Goal: Find specific page/section: Find specific page/section

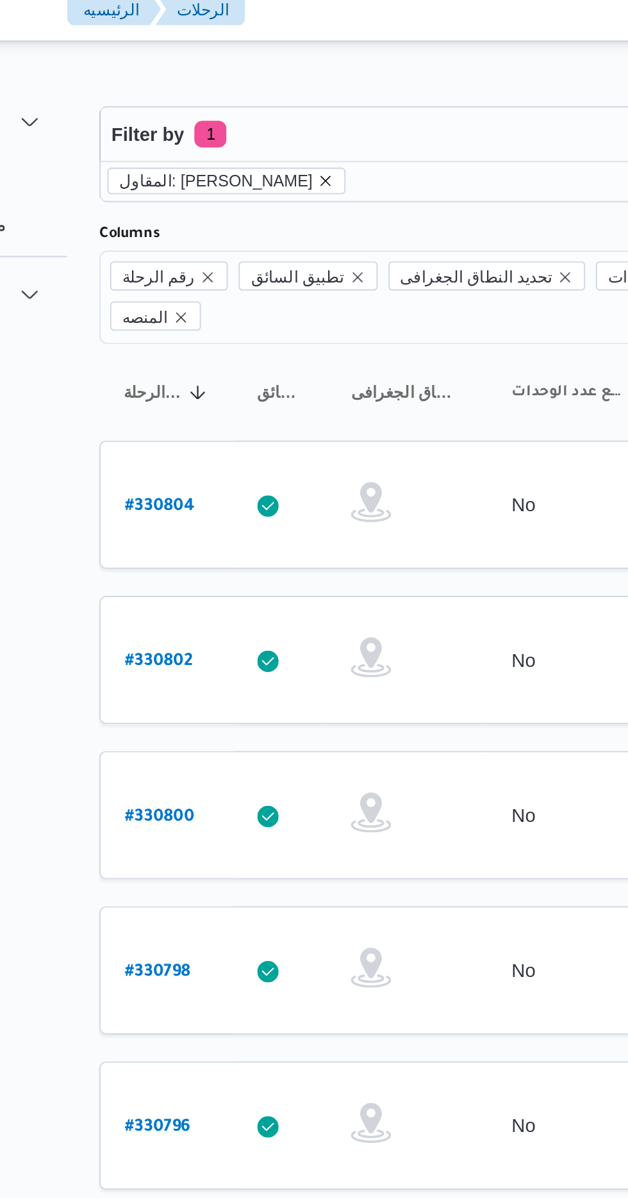
click at [279, 100] on icon "remove selected entity" at bounding box center [275, 98] width 8 height 8
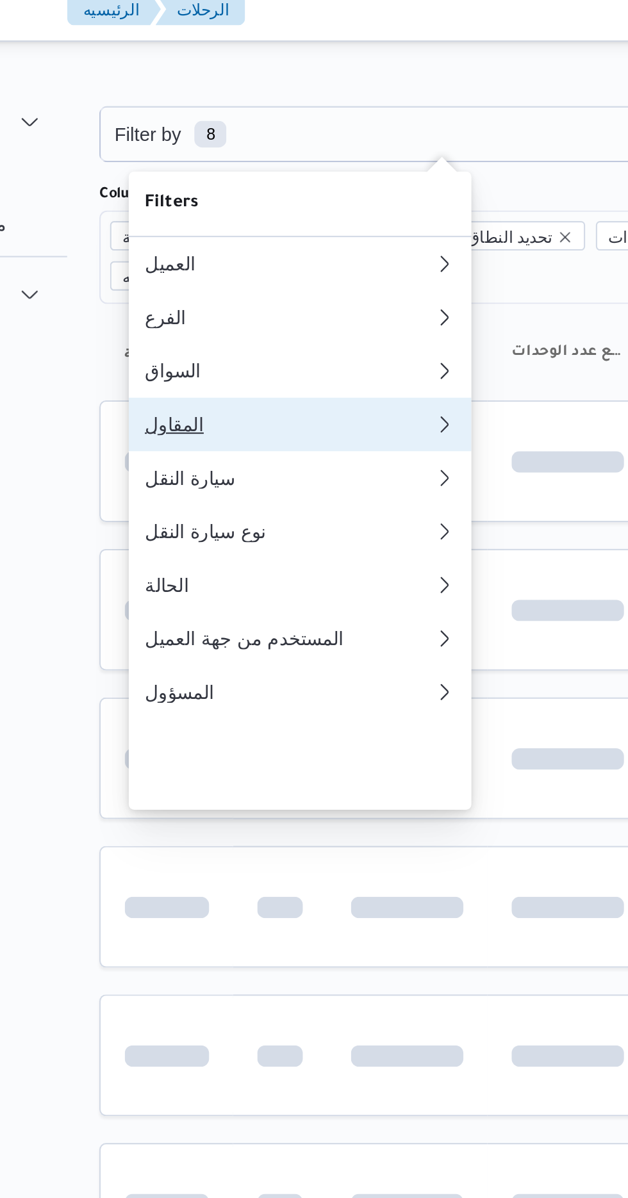
click at [252, 219] on div "المقاول" at bounding box center [254, 214] width 133 height 10
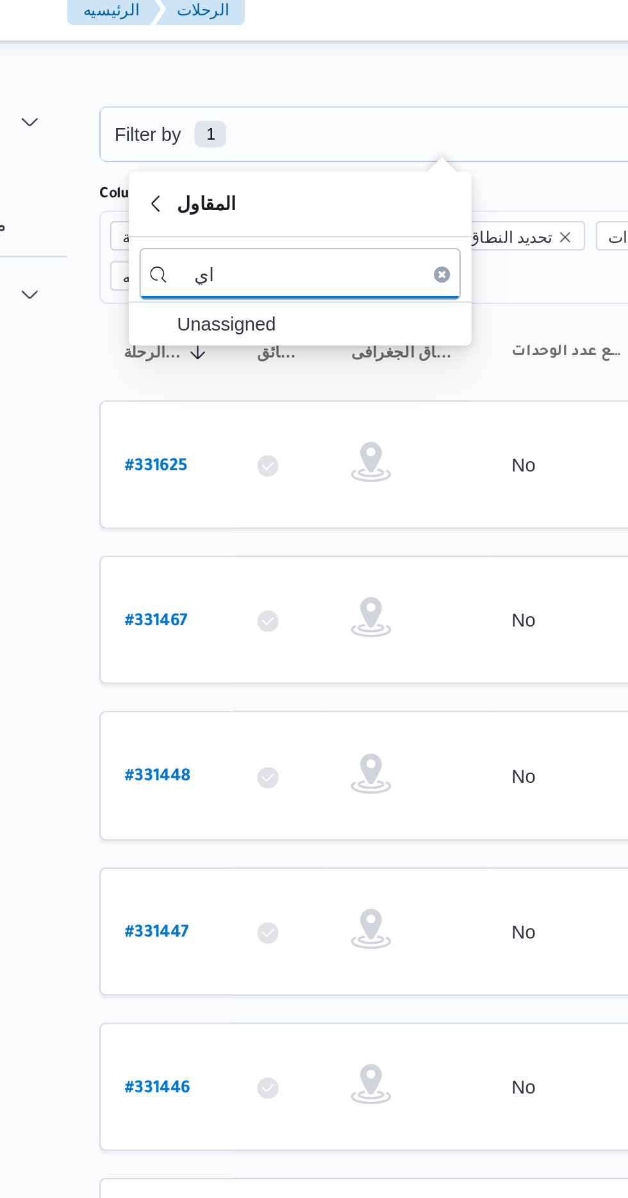
type input "ا"
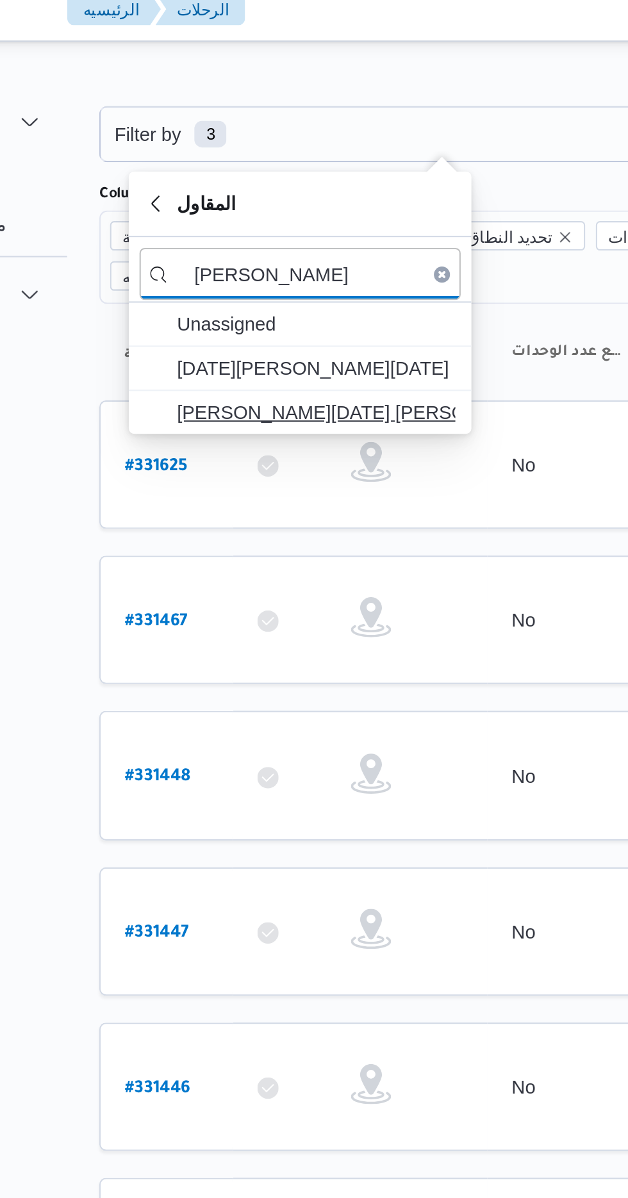
type input "[PERSON_NAME]"
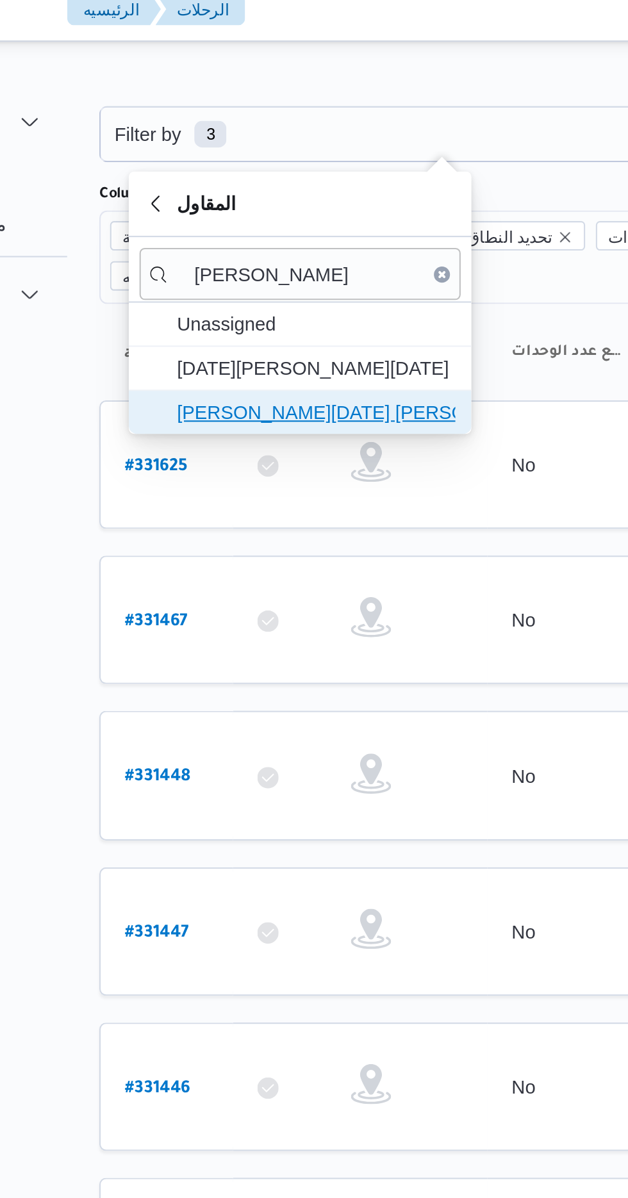
click at [298, 208] on span "[PERSON_NAME][DATE] [PERSON_NAME]" at bounding box center [270, 208] width 133 height 15
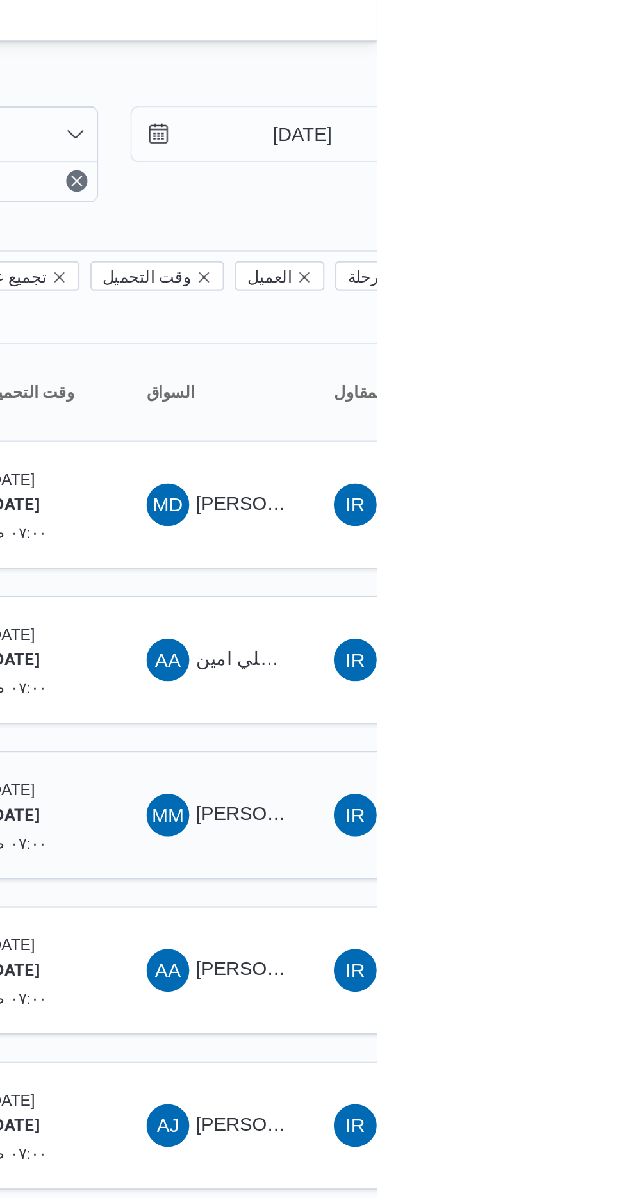
click at [557, 391] on span "MM [PERSON_NAME] [PERSON_NAME]" at bounding box center [551, 401] width 67 height 21
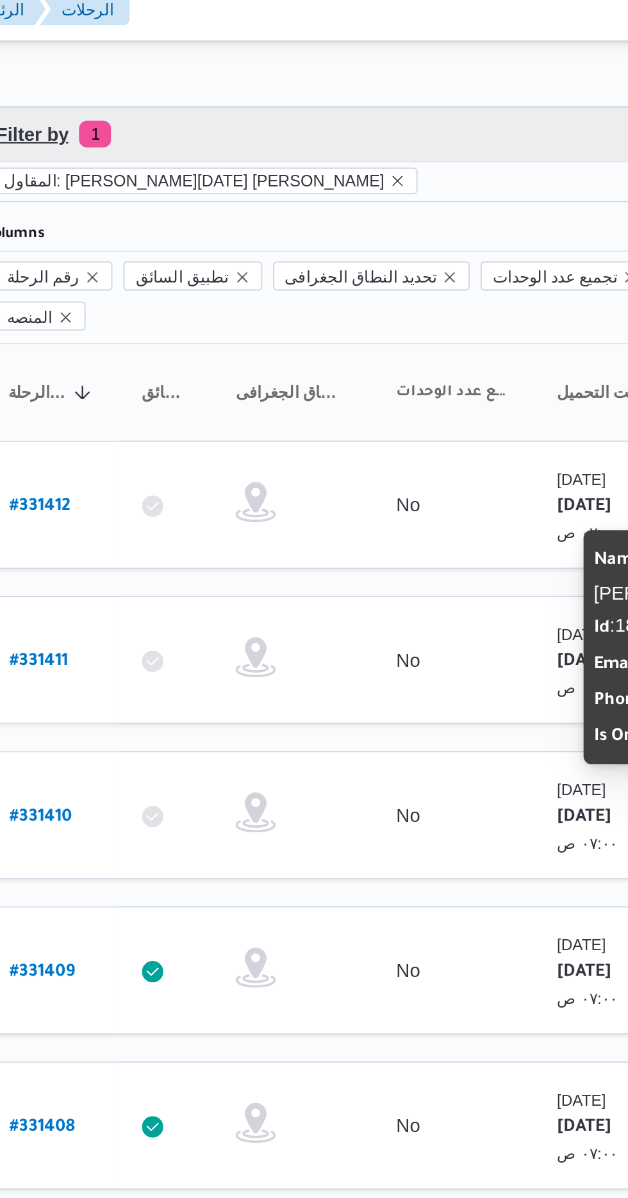
click at [363, 63] on span "Filter by 1" at bounding box center [330, 75] width 327 height 26
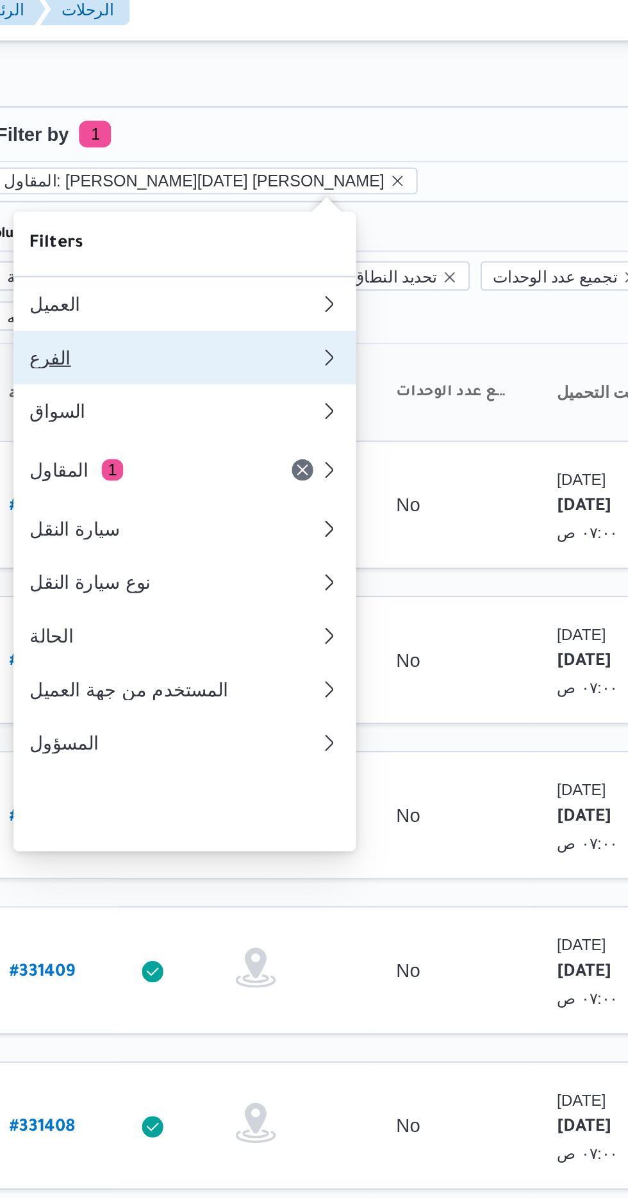
click at [272, 187] on div "الفرع" at bounding box center [257, 182] width 138 height 10
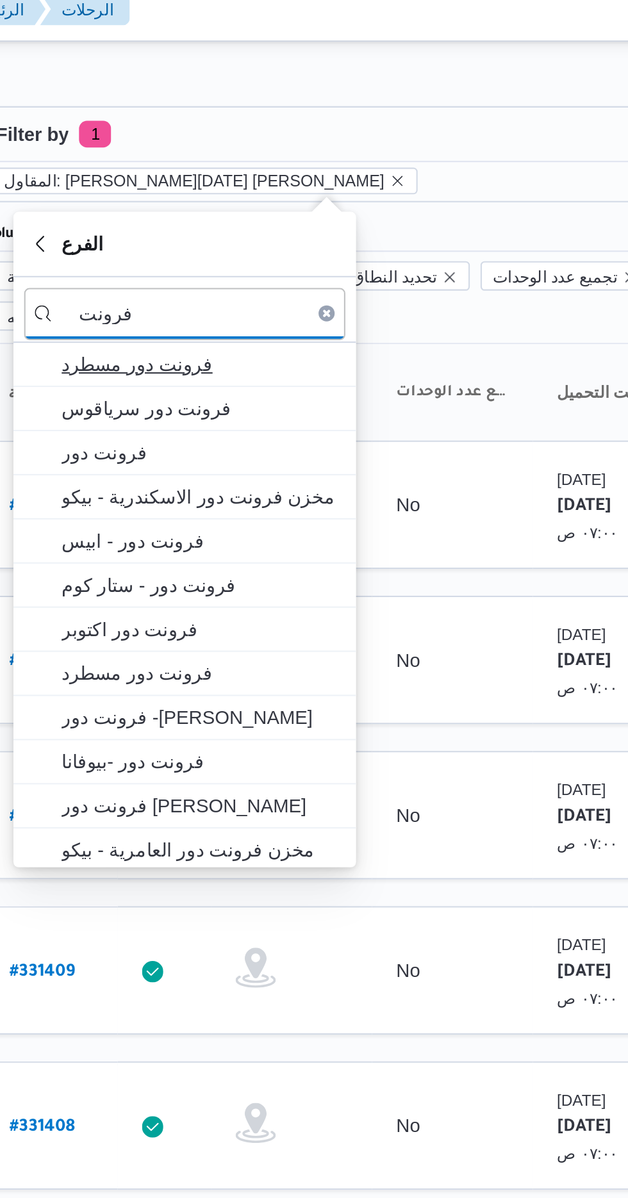
type input "فرونت"
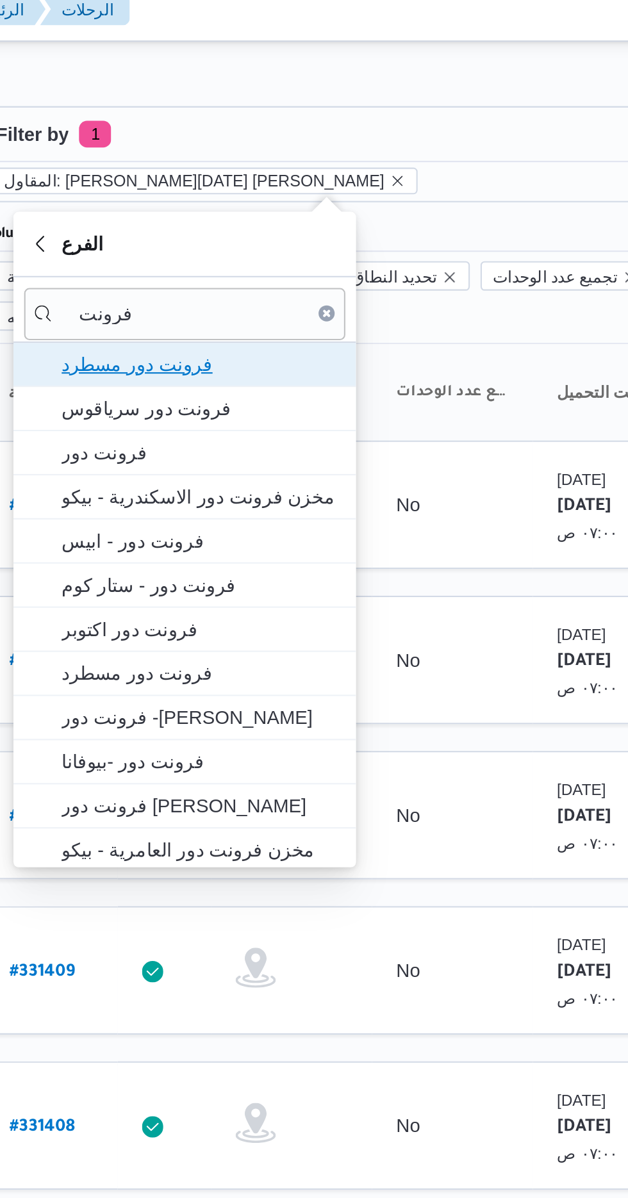
click at [287, 182] on span "فرونت دور مسطرد" at bounding box center [270, 184] width 133 height 15
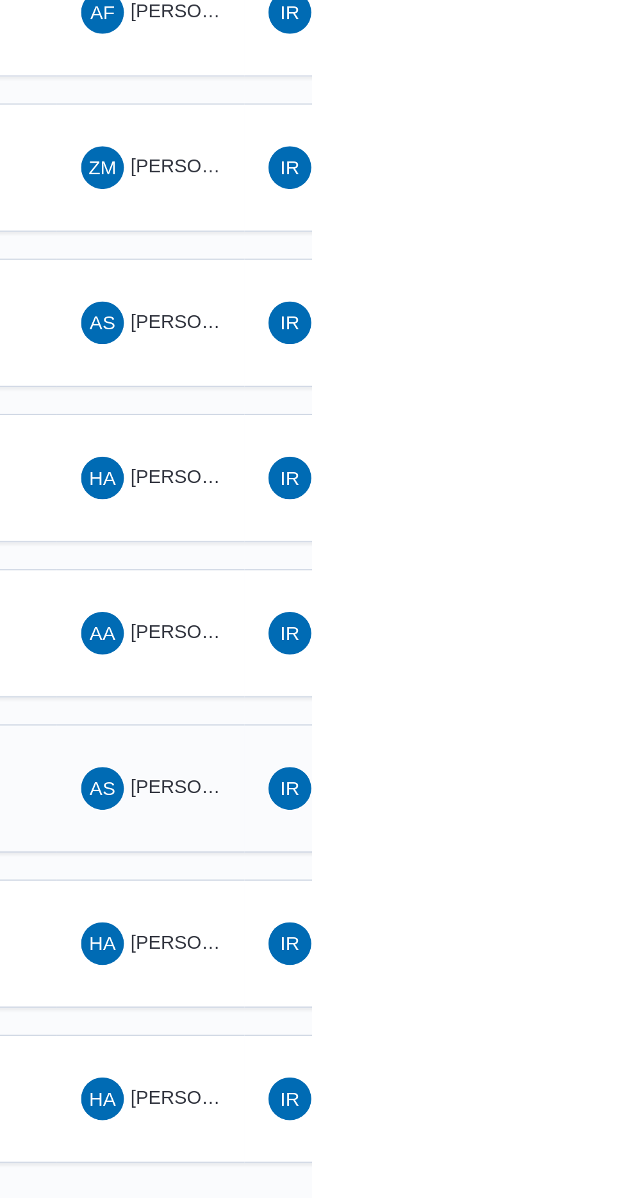
click at [557, 704] on span "AS [PERSON_NAME] [PERSON_NAME]" at bounding box center [551, 714] width 67 height 21
